Goal: Find specific page/section: Find specific page/section

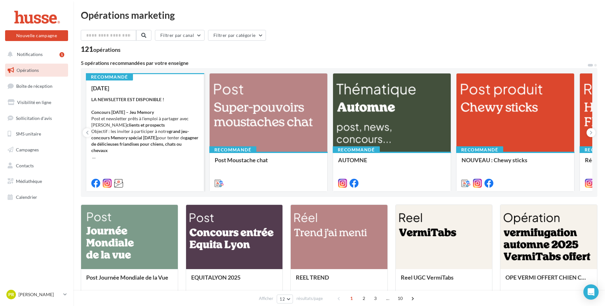
click at [112, 114] on strong "LA NEWSLETTER EST DISPONIBLE ! Concours Halloween – Jeu Memory" at bounding box center [127, 106] width 73 height 18
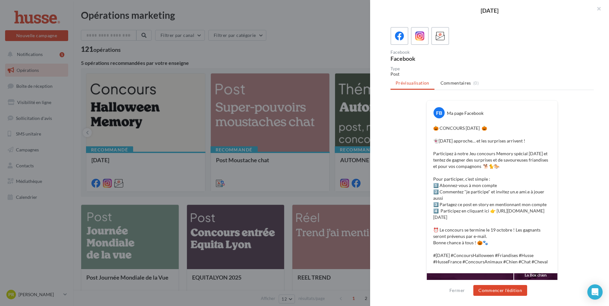
scroll to position [74, 0]
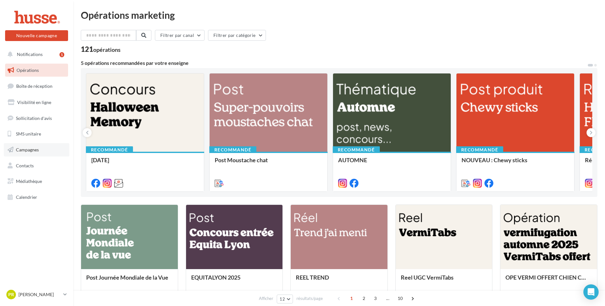
click at [29, 151] on span "Campagnes" at bounding box center [27, 149] width 23 height 5
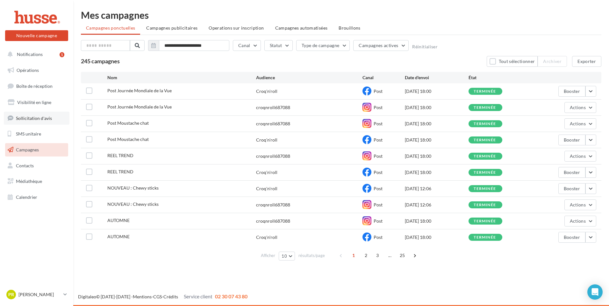
click at [23, 119] on span "Sollicitation d'avis" at bounding box center [34, 117] width 36 height 5
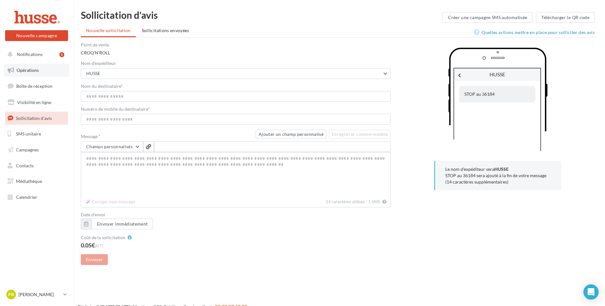
click at [28, 70] on span "Opérations" at bounding box center [28, 69] width 22 height 5
